Goal: Task Accomplishment & Management: Manage account settings

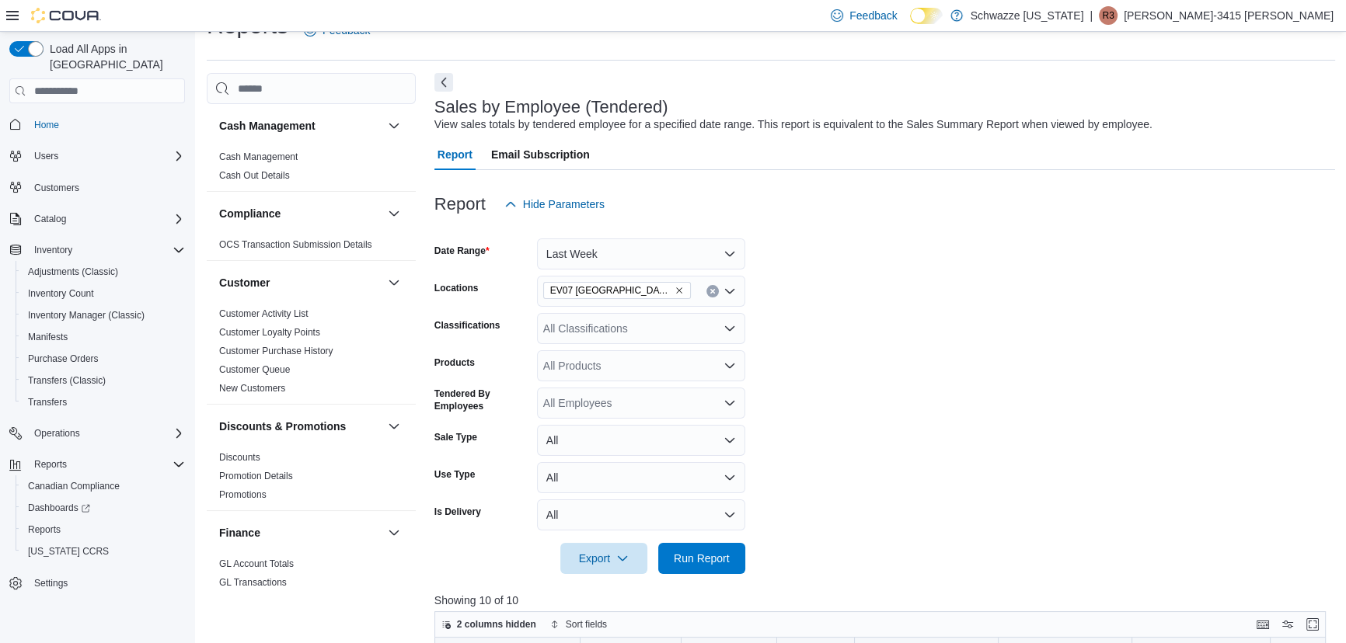
scroll to position [1006, 0]
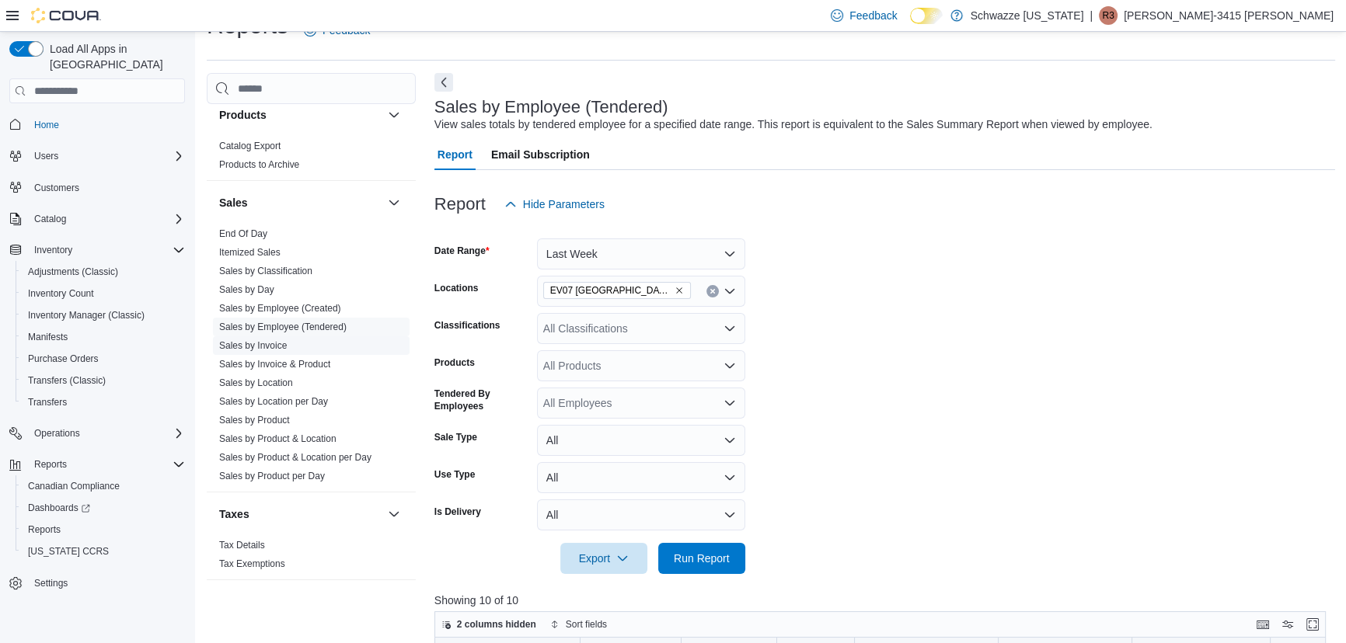
click at [273, 347] on link "Sales by Invoice" at bounding box center [253, 345] width 68 height 11
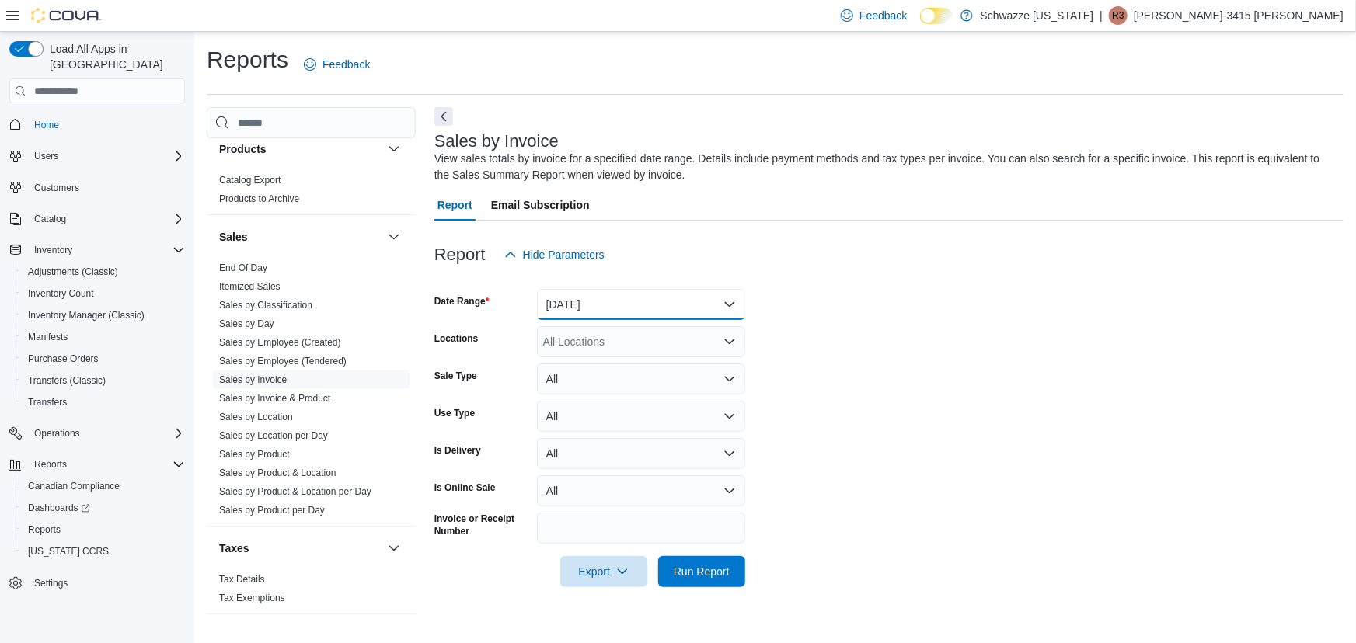
click at [693, 312] on button "[DATE]" at bounding box center [641, 304] width 208 height 31
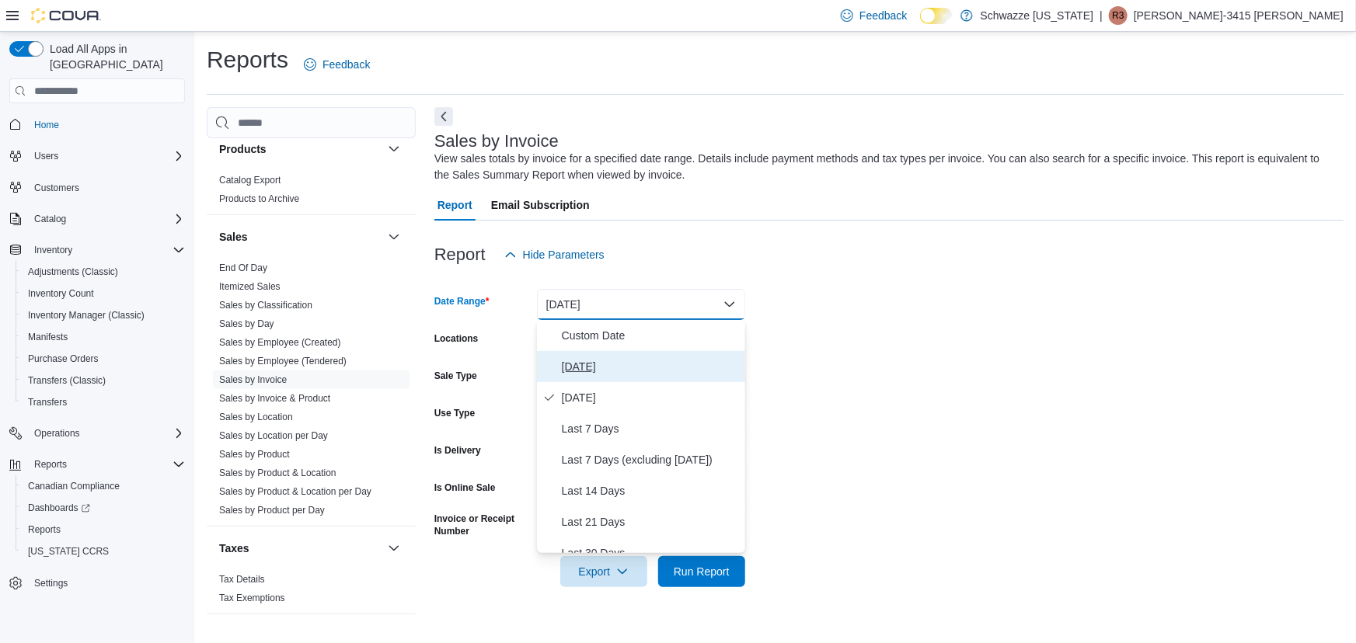
click at [599, 373] on span "[DATE]" at bounding box center [650, 366] width 177 height 19
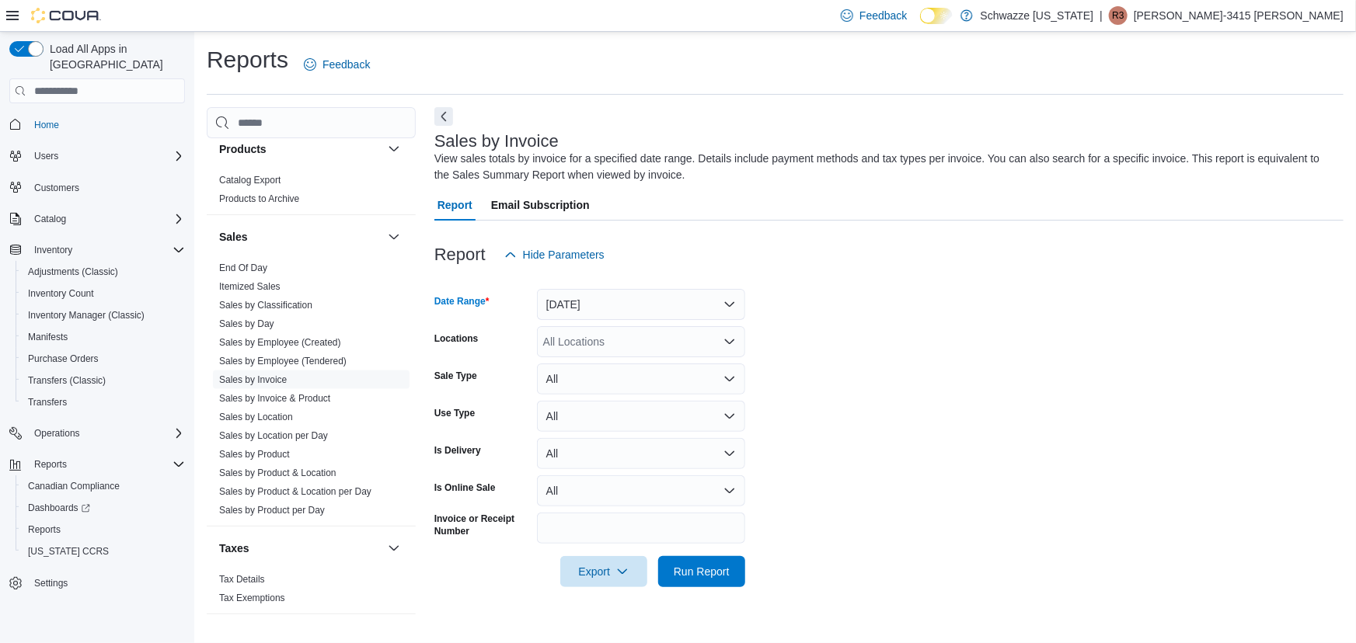
click at [600, 337] on div "All Locations" at bounding box center [641, 341] width 208 height 31
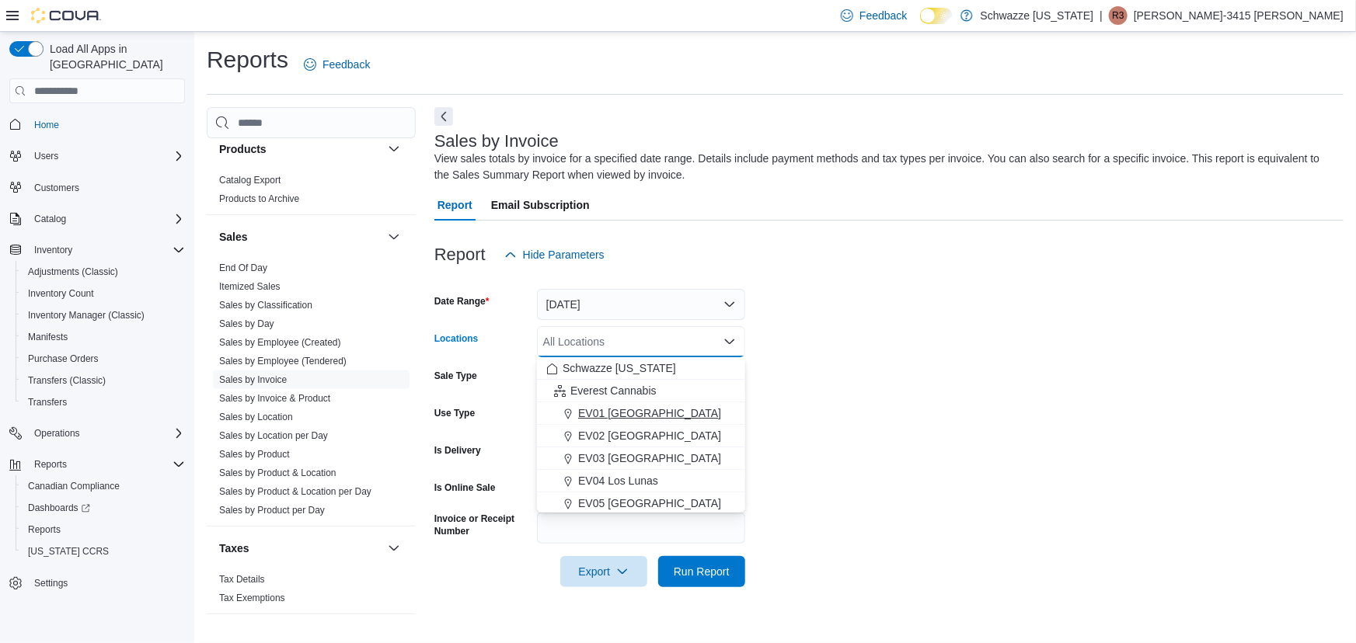
scroll to position [35, 0]
click at [631, 509] on span "EV07 [GEOGRAPHIC_DATA]" at bounding box center [649, 514] width 143 height 16
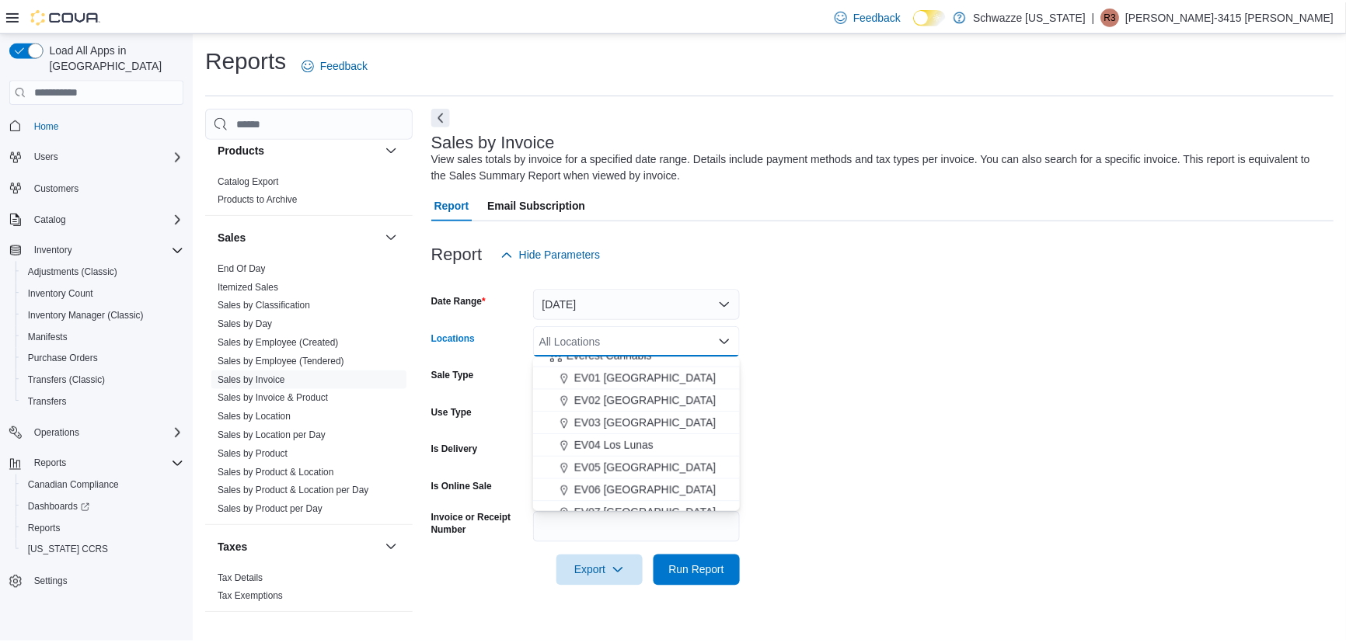
scroll to position [47, 0]
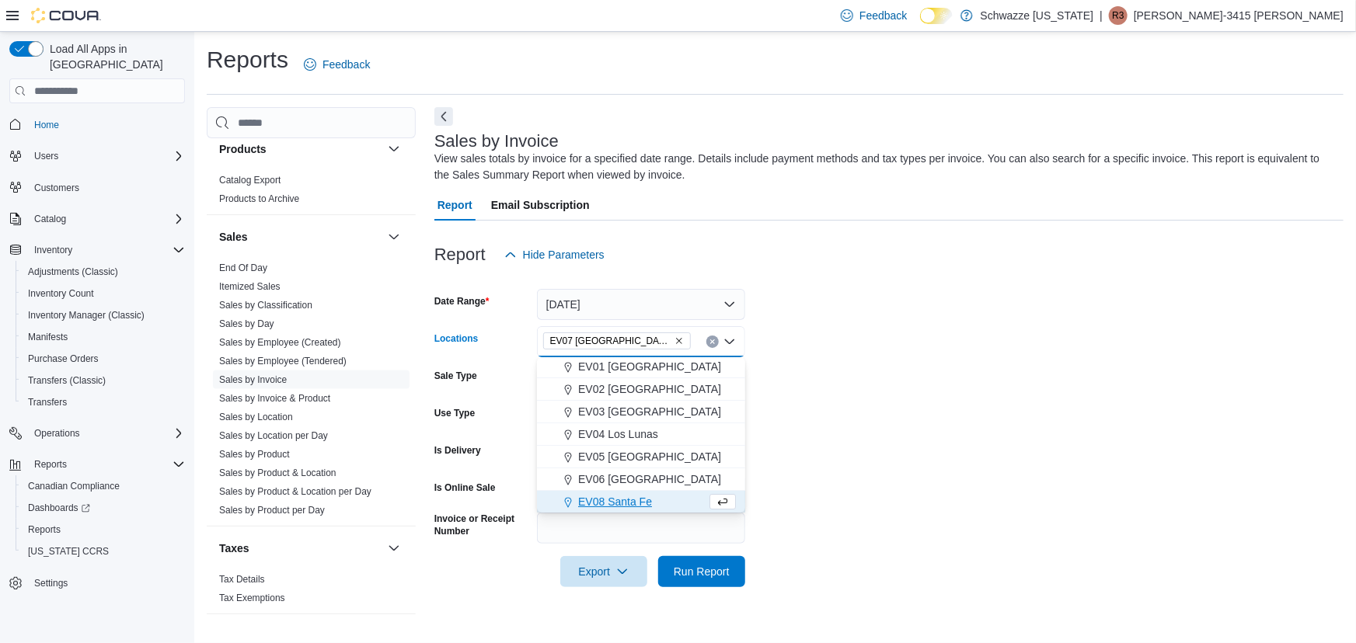
click at [831, 432] on form "Date Range [DATE] Locations [GEOGRAPHIC_DATA] [GEOGRAPHIC_DATA] Combo box. Sele…" at bounding box center [888, 428] width 909 height 317
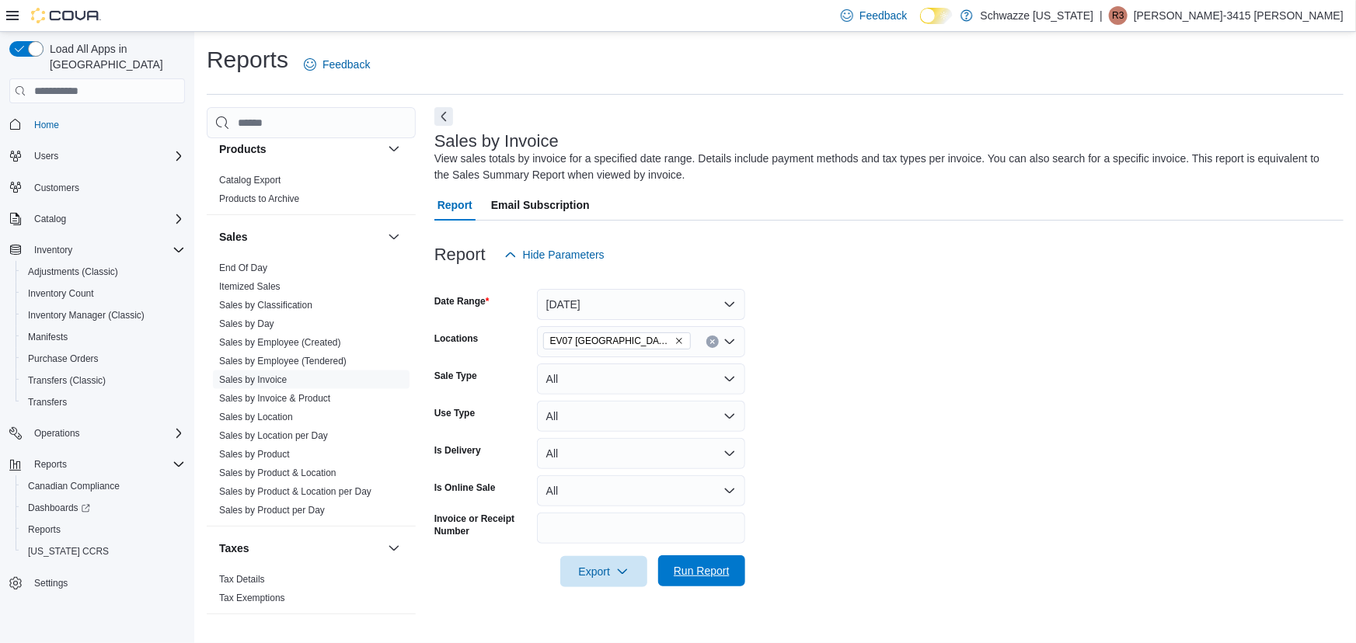
click at [714, 585] on span "Run Report" at bounding box center [701, 571] width 68 height 31
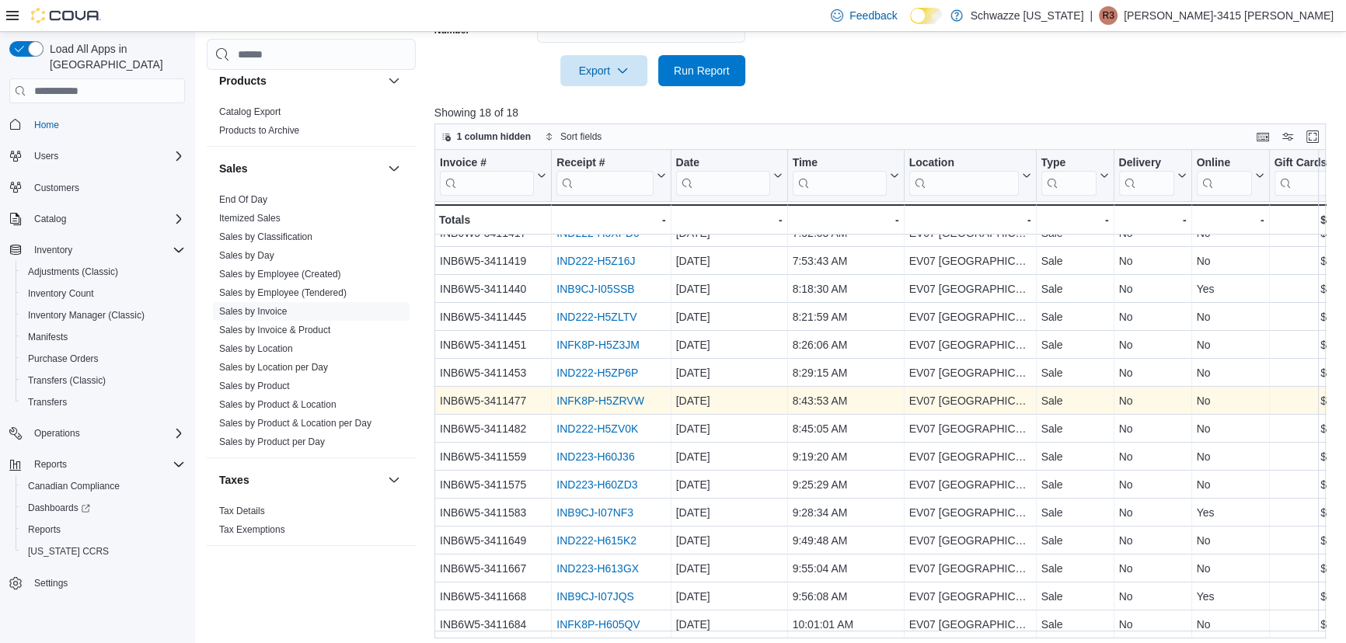
scroll to position [508, 0]
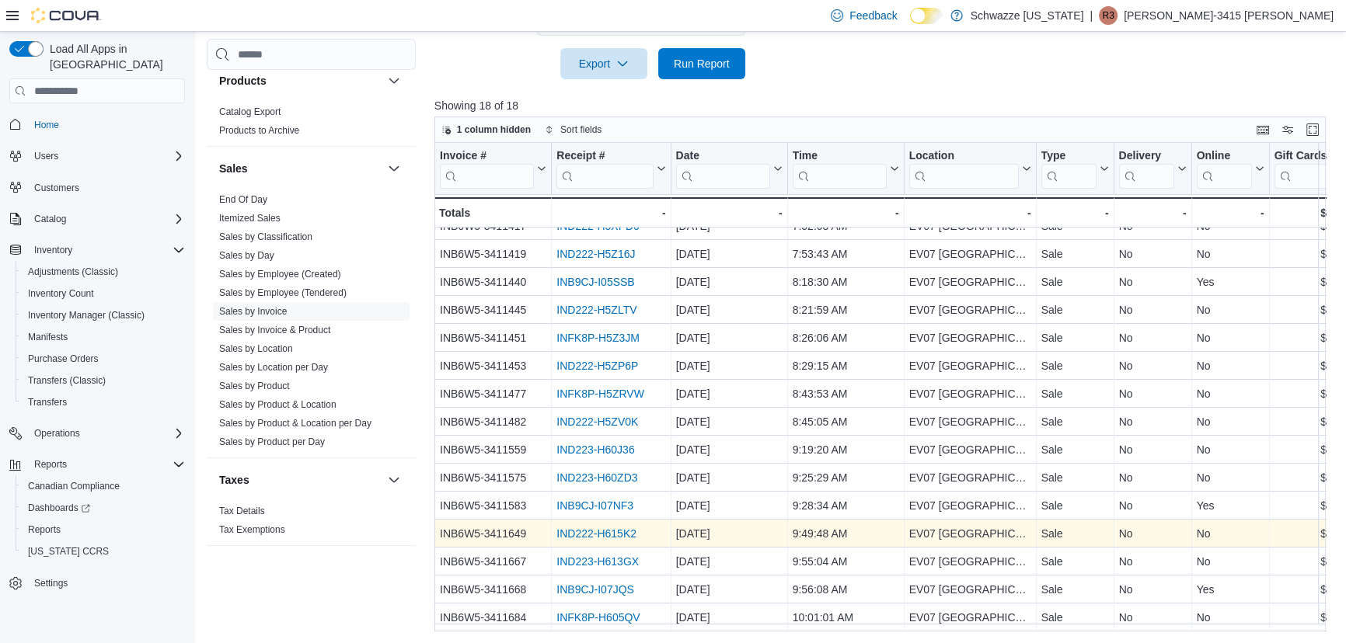
click at [598, 529] on link "IND222-H615K2" at bounding box center [596, 534] width 80 height 12
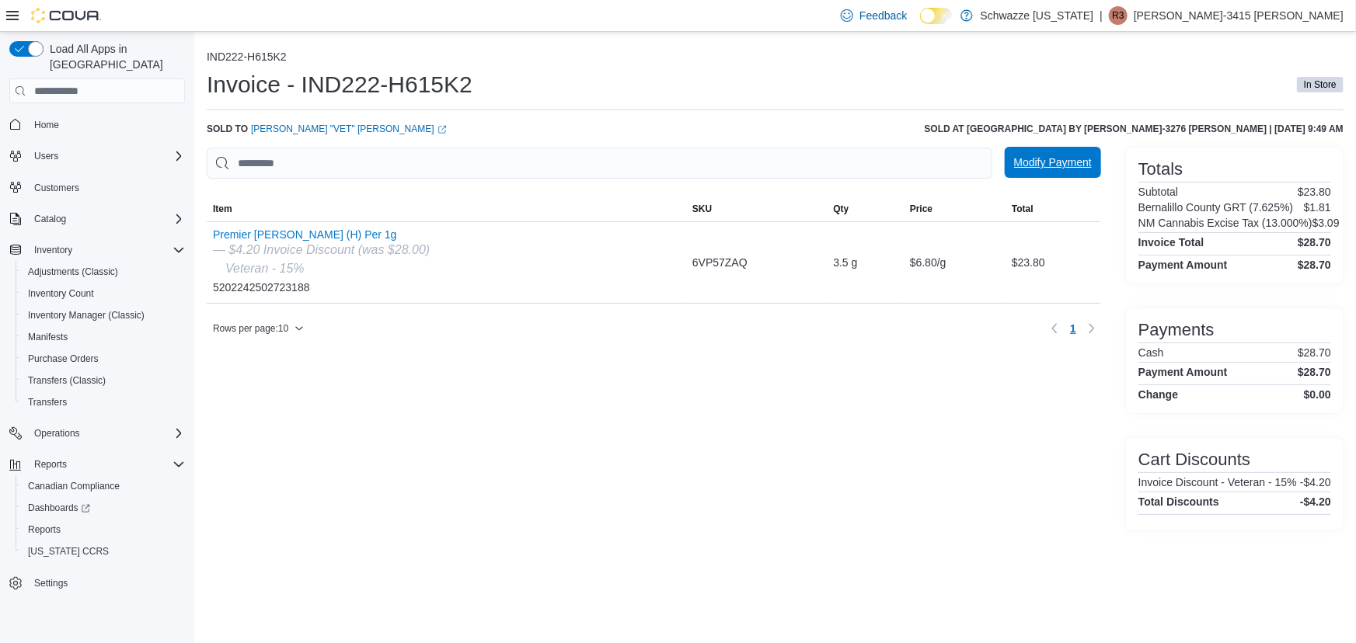
click at [1017, 163] on span "Modify Payment" at bounding box center [1053, 163] width 78 height 16
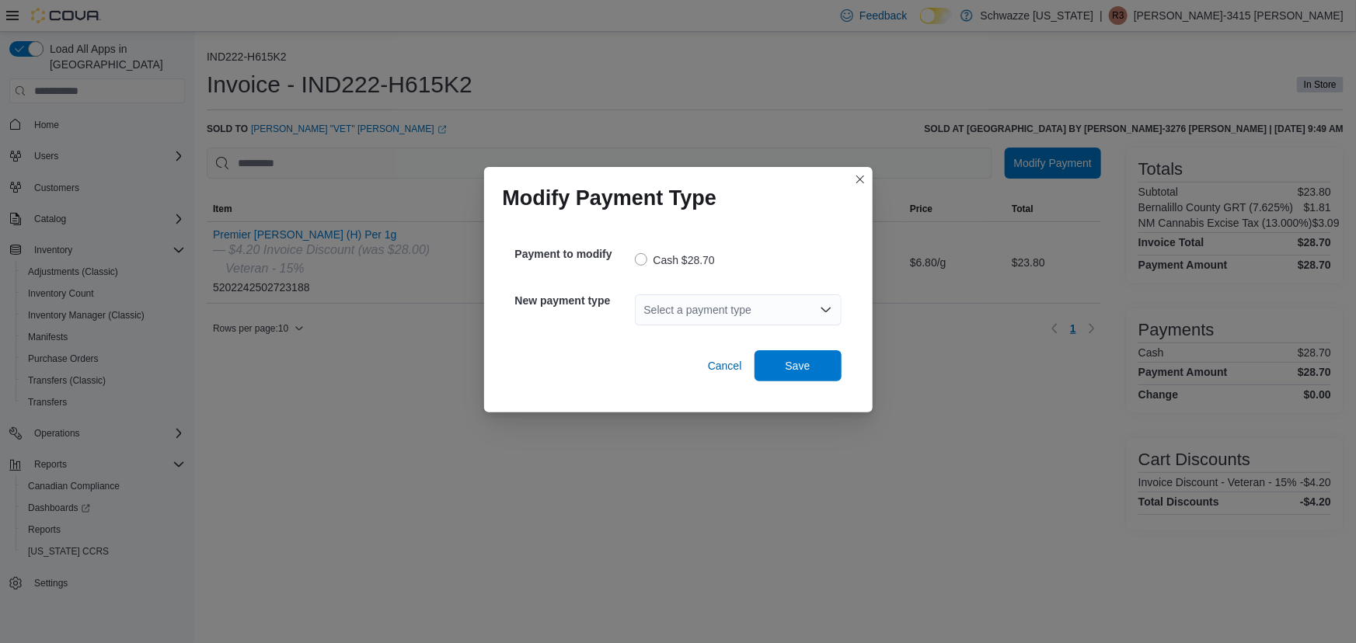
click at [721, 320] on div "Select a payment type" at bounding box center [738, 309] width 207 height 31
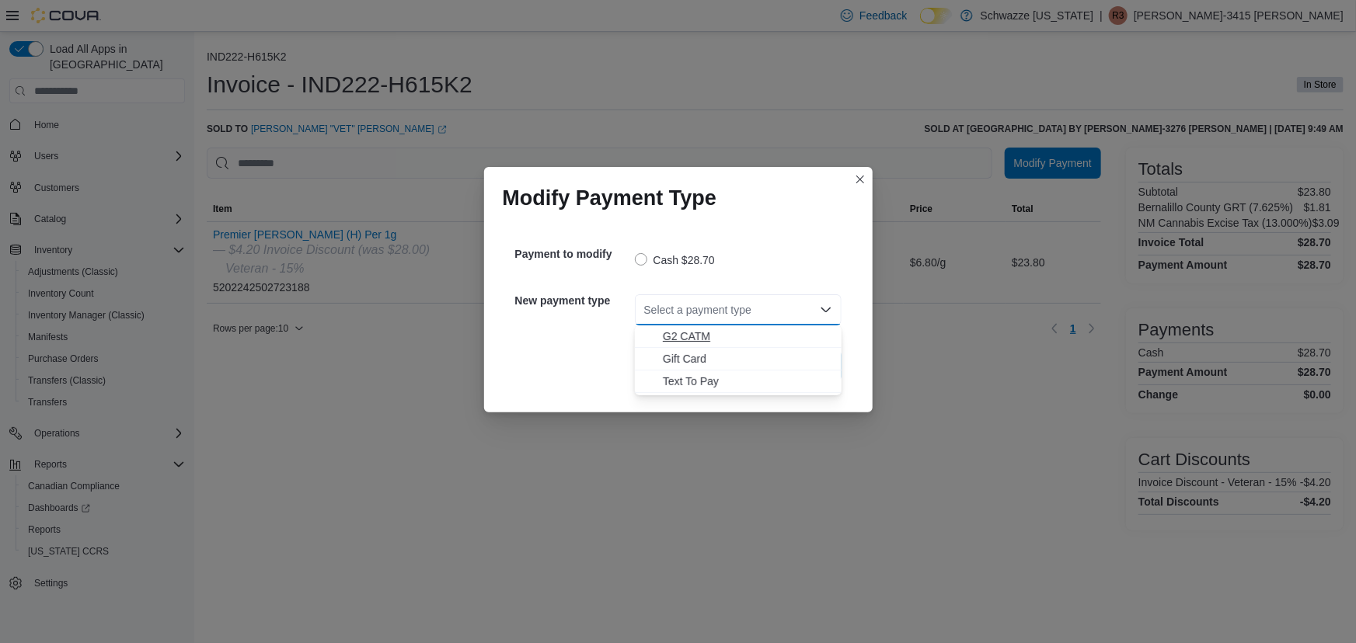
click at [711, 347] on button "G2 CATM" at bounding box center [738, 337] width 207 height 23
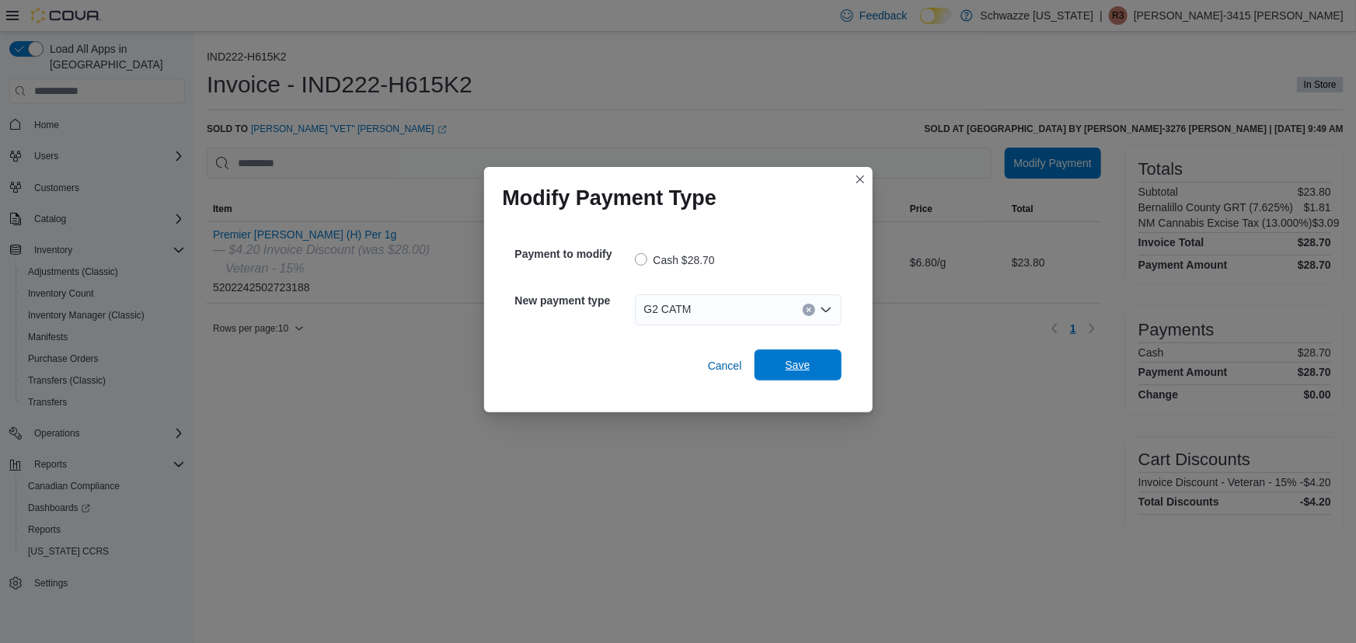
click at [777, 359] on span "Save" at bounding box center [798, 365] width 68 height 31
